Goal: Transaction & Acquisition: Purchase product/service

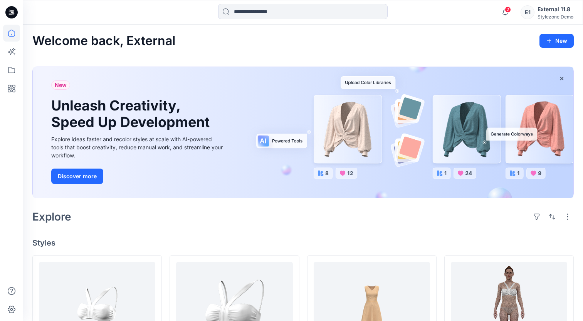
scroll to position [88, 0]
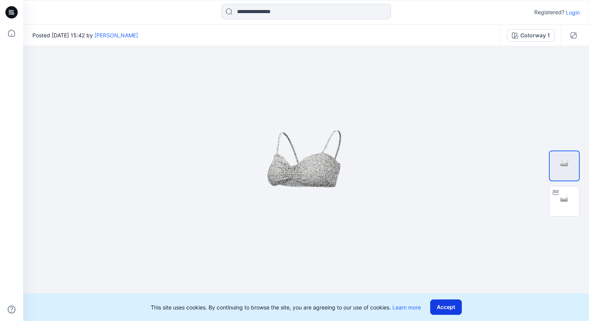
click at [447, 308] on button "Accept" at bounding box center [446, 307] width 32 height 15
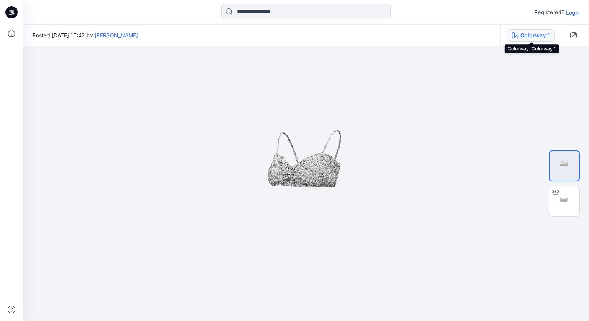
click at [523, 40] on button "Colorway 1" at bounding box center [531, 35] width 48 height 12
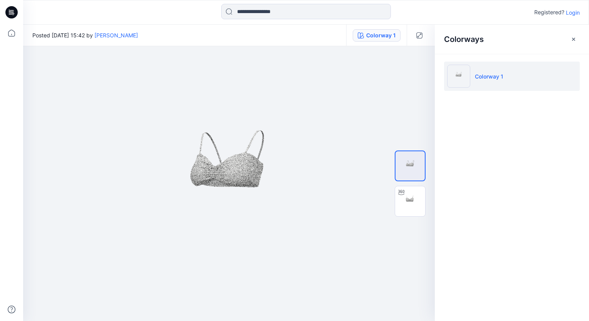
click at [578, 15] on p "Login" at bounding box center [573, 12] width 14 height 8
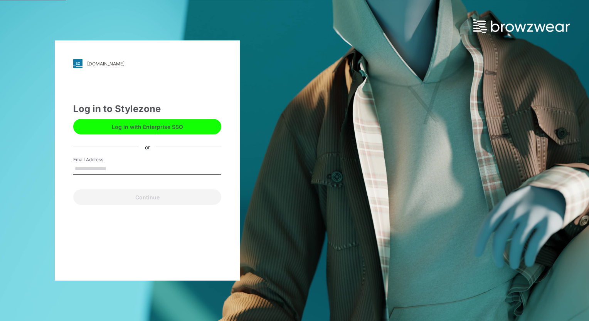
click at [92, 169] on input "Email Address" at bounding box center [147, 169] width 148 height 12
type input "**********"
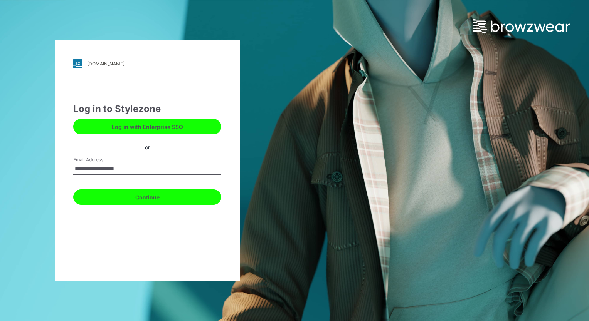
click at [132, 203] on button "Continue" at bounding box center [147, 197] width 148 height 15
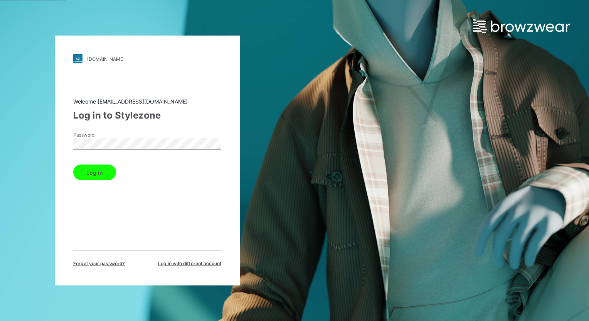
click at [73, 165] on button "Log in" at bounding box center [94, 172] width 43 height 15
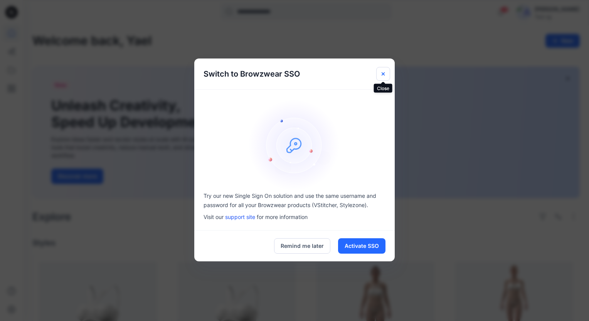
click at [387, 71] on button "Close" at bounding box center [383, 74] width 14 height 14
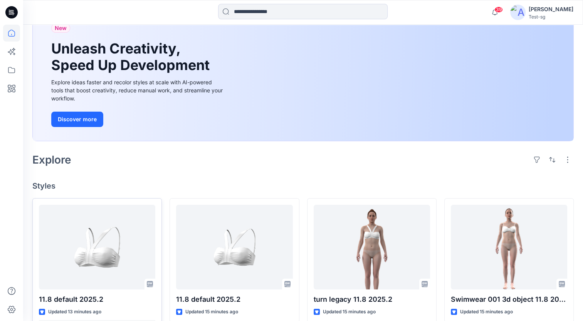
scroll to position [77, 0]
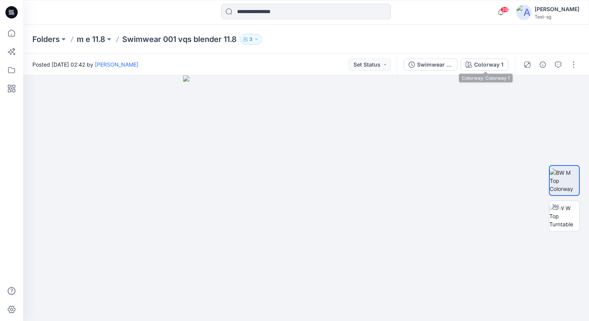
click at [491, 64] on div "Colorway 1" at bounding box center [488, 65] width 29 height 8
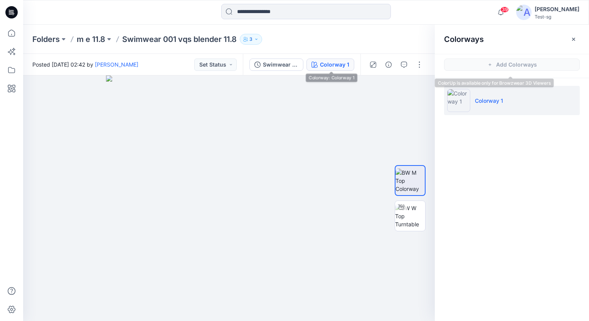
click at [426, 64] on div at bounding box center [395, 65] width 71 height 22
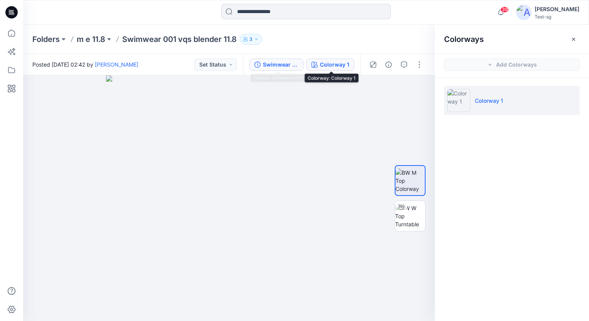
click at [288, 61] on div "Swimwear 001" at bounding box center [280, 65] width 35 height 8
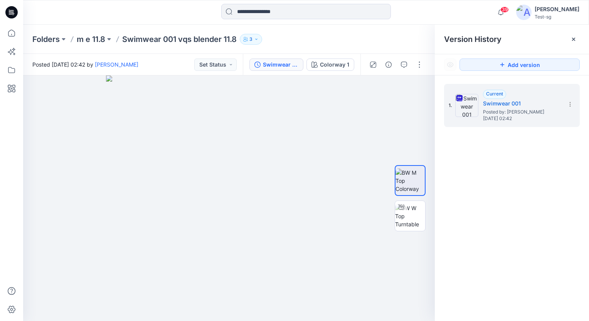
click at [374, 35] on div "Folders m e 11.8 Swimwear 001 vqs blender 11.8 3" at bounding box center [275, 39] width 487 height 11
